Goal: Transaction & Acquisition: Purchase product/service

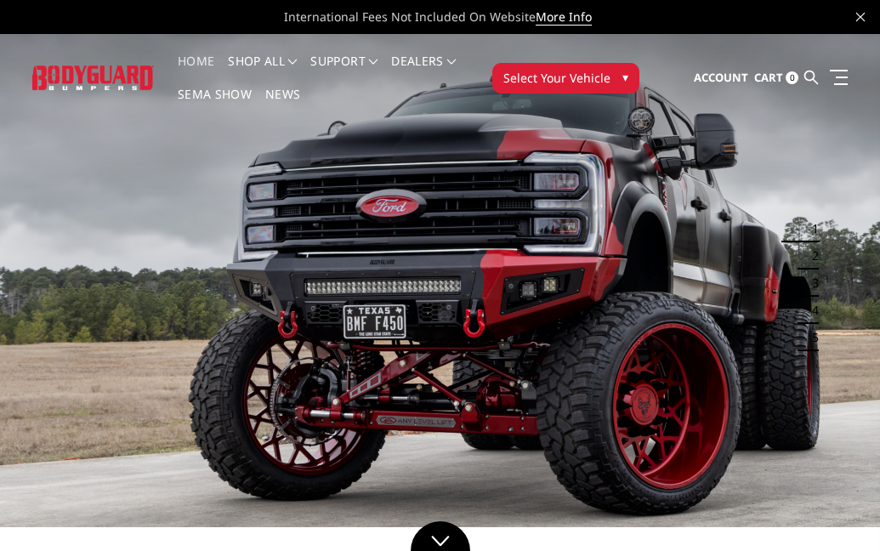
click at [623, 79] on span "▾" at bounding box center [626, 77] width 6 height 18
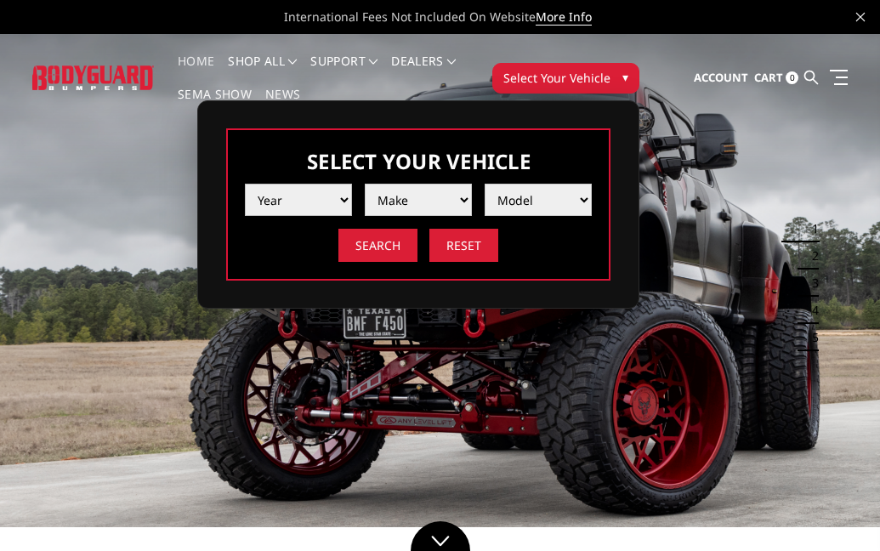
click at [310, 207] on select "Year [DATE] 2024 2023 2022 2021 2020 2019 2018 2017 2016 2015 2014 2013 2012 20…" at bounding box center [298, 200] width 107 height 32
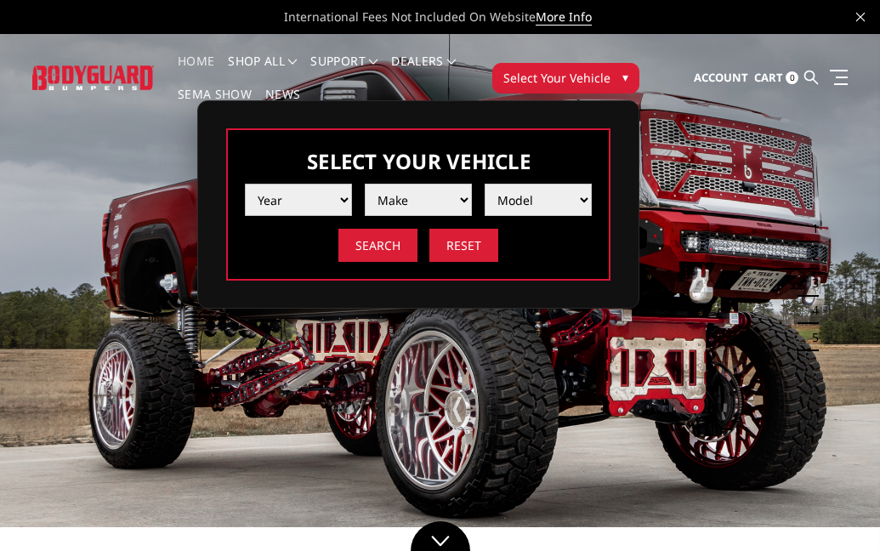
select select "yr_2023"
click at [245, 184] on select "Year [DATE] 2024 2023 2022 2021 2020 2019 2018 2017 2016 2015 2014 2013 2012 20…" at bounding box center [298, 200] width 107 height 32
click at [441, 204] on select "Make Chevrolet Ford GMC Ram Toyota" at bounding box center [418, 200] width 107 height 32
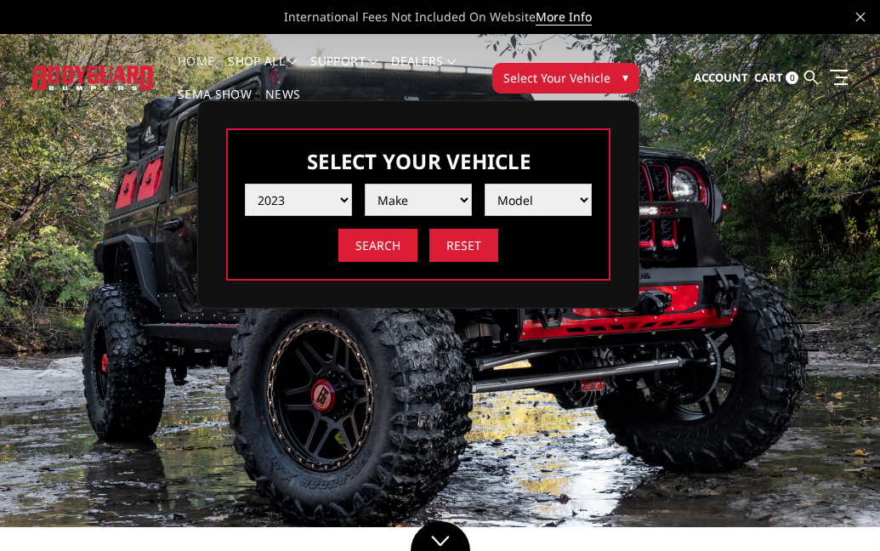
select select "mk_ram"
click at [365, 184] on select "Make Chevrolet Ford GMC Ram Toyota" at bounding box center [418, 200] width 107 height 32
click at [566, 194] on select "Model 1500 6-Lug 1500 Rebel 2500 / 3500 4500 / 5500 TRX" at bounding box center [538, 200] width 107 height 32
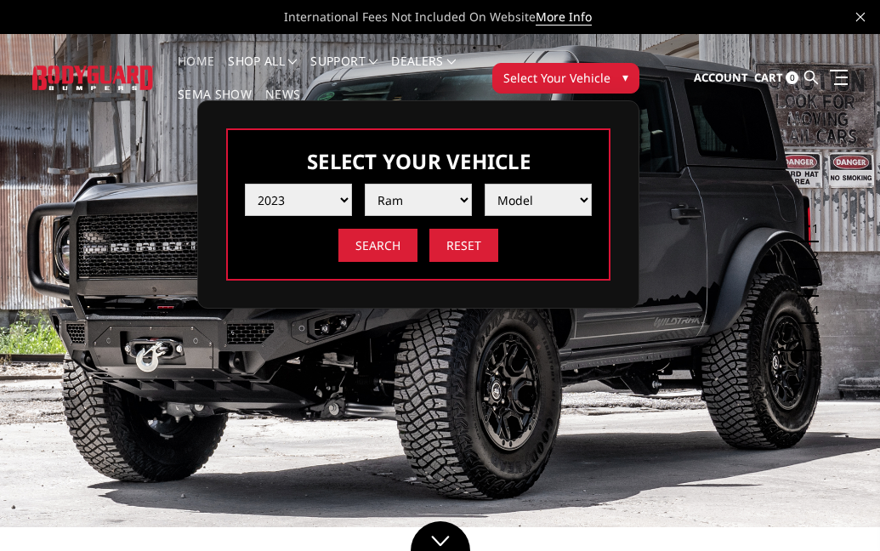
select select "md_2500-3500"
click at [485, 184] on select "Model 1500 6-Lug 1500 Rebel 2500 / 3500 4500 / 5500 TRX" at bounding box center [538, 200] width 107 height 32
click at [371, 233] on input "Search" at bounding box center [378, 245] width 79 height 33
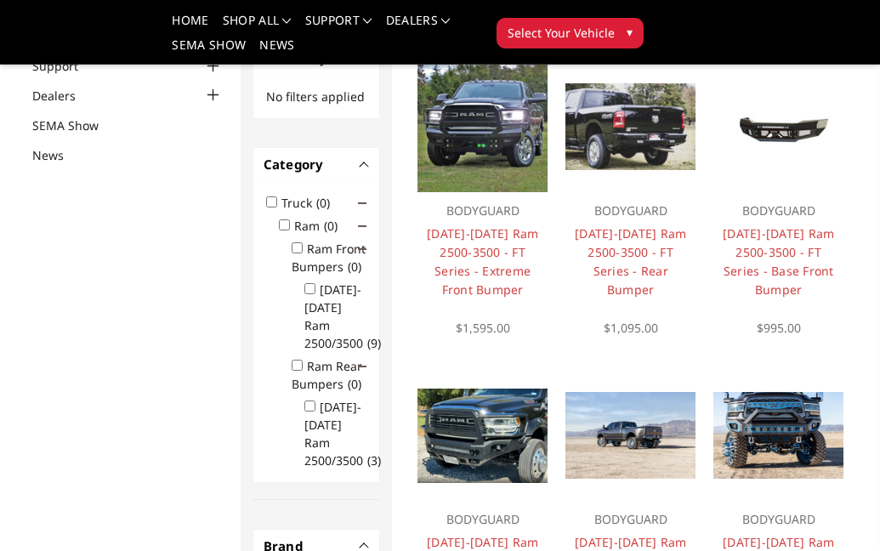
scroll to position [169, 0]
